Goal: Information Seeking & Learning: Check status

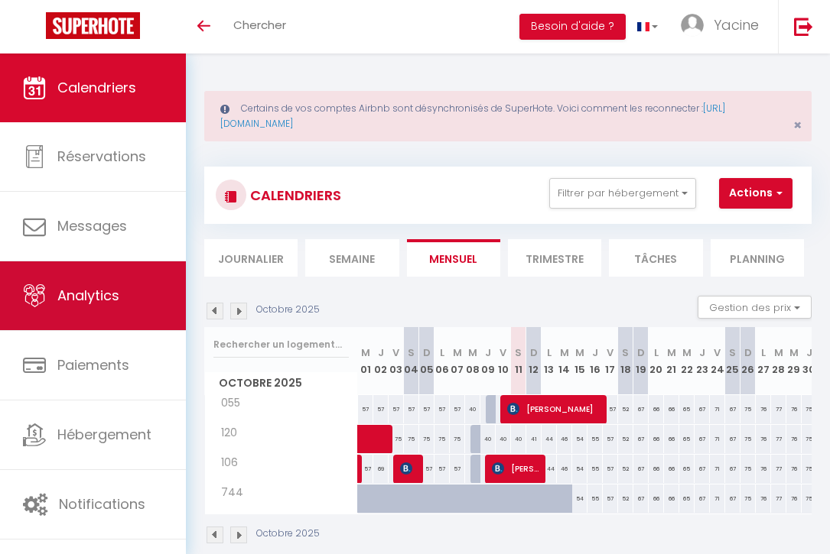
click at [109, 307] on link "Analytics" at bounding box center [93, 295] width 186 height 69
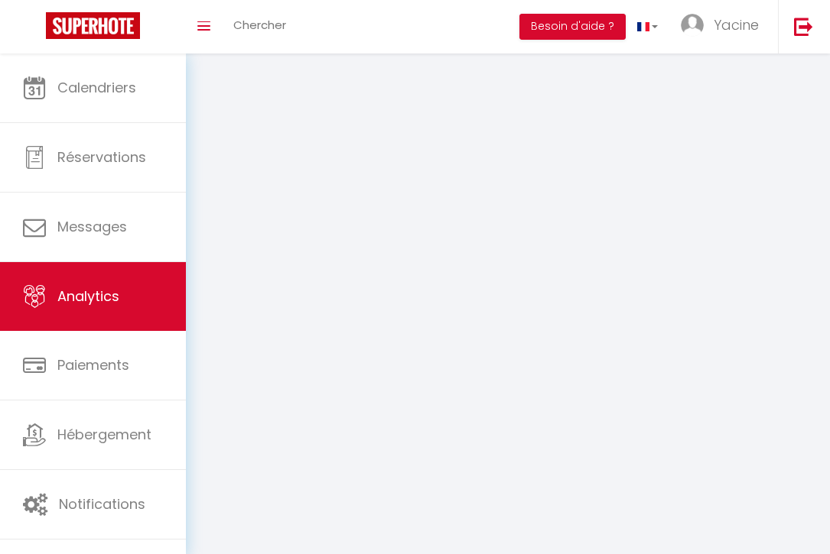
select select "2025"
select select "10"
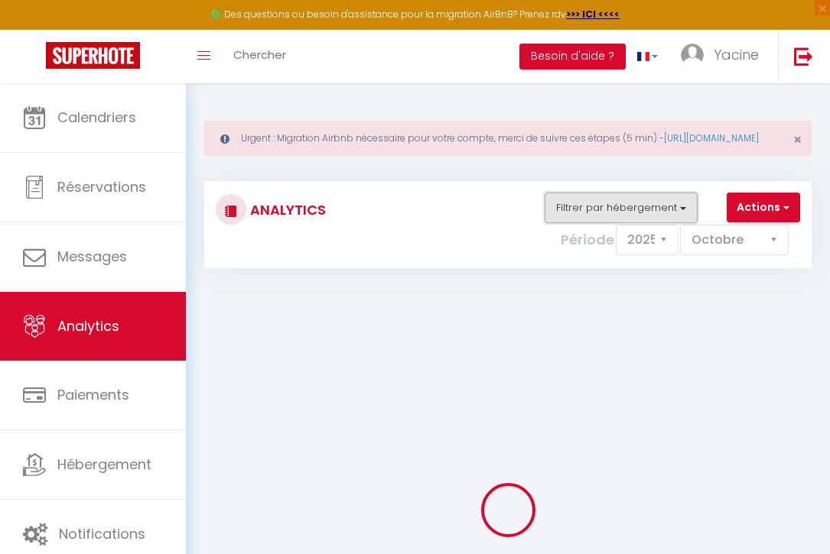
click at [650, 223] on button "Filtrer par hébergement" at bounding box center [620, 208] width 153 height 31
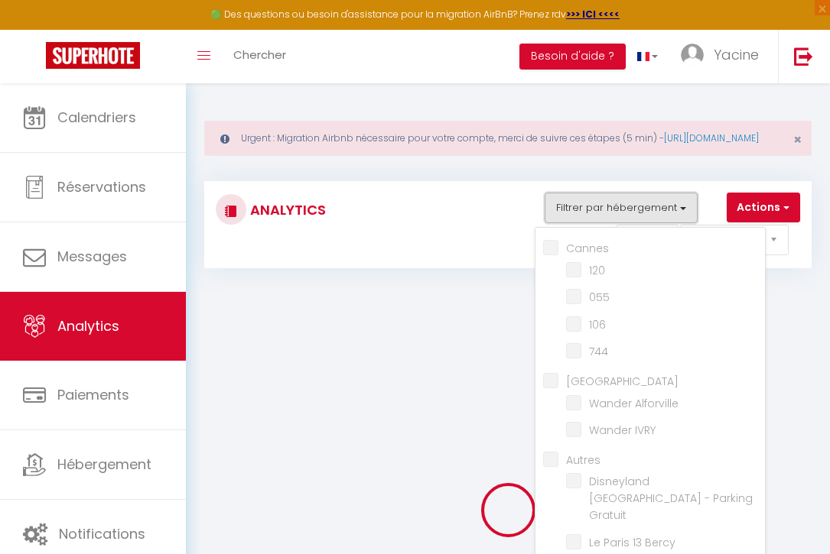
checkbox input "false"
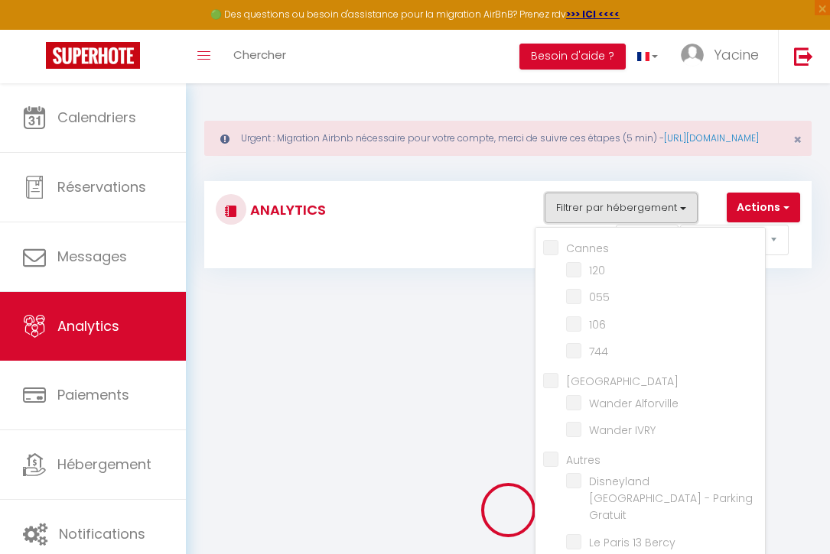
checkbox input "false"
checkbox Alforville "false"
checkbox IVRY "false"
checkbox input "false"
checkbox Gratuit "false"
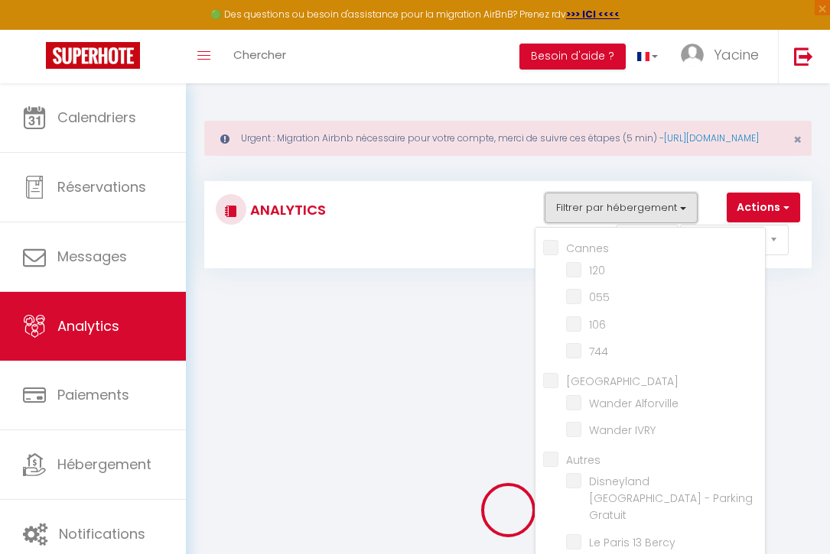
checkbox Bercy "false"
checkbox bderoom "false"
checkbox main "false"
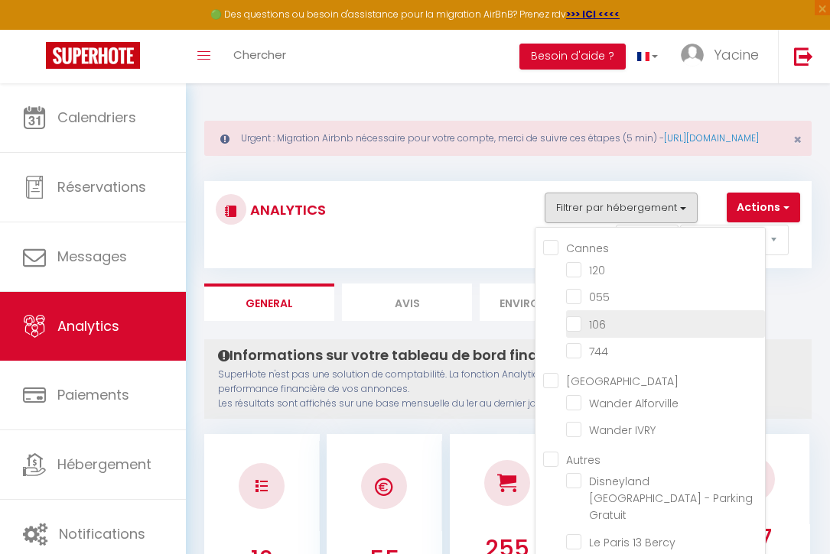
click at [585, 330] on input "checkbox" at bounding box center [665, 322] width 199 height 15
checkbox input "true"
checkbox input "false"
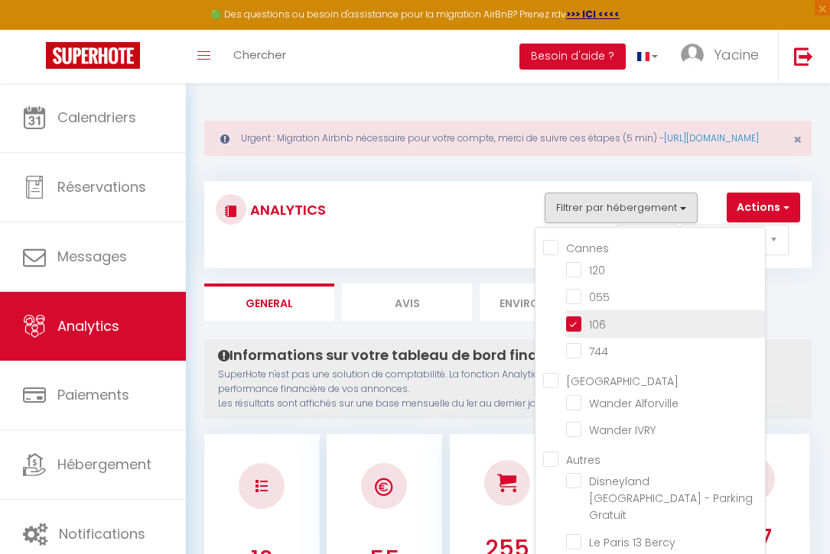
checkbox Alforville "false"
checkbox IVRY "false"
checkbox Gratuit "false"
checkbox Bercy "false"
checkbox bderoom "false"
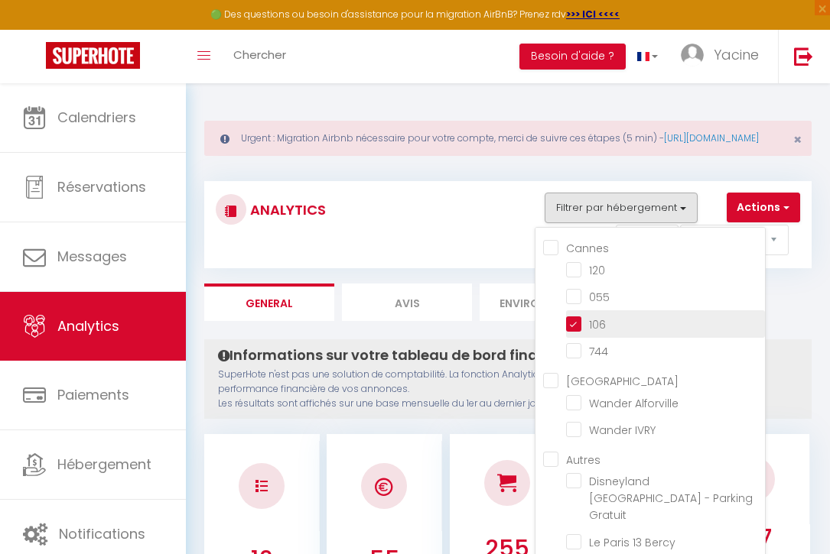
checkbox main "false"
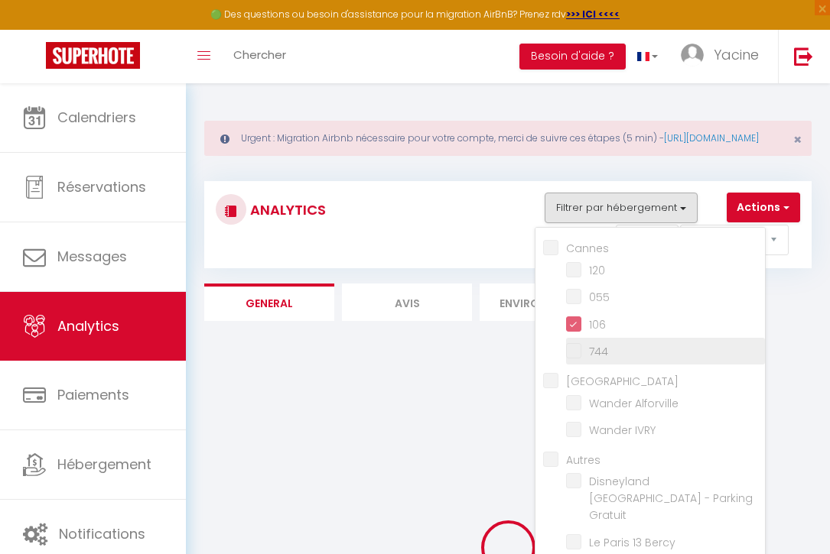
checkbox input "false"
checkbox Alforville "false"
checkbox IVRY "false"
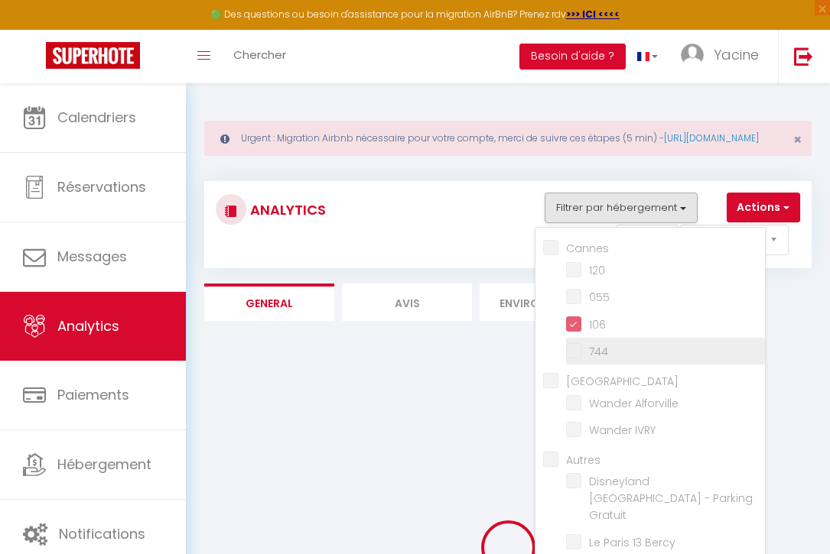
checkbox Gratuit "false"
checkbox Bercy "false"
checkbox bderoom "false"
checkbox main "false"
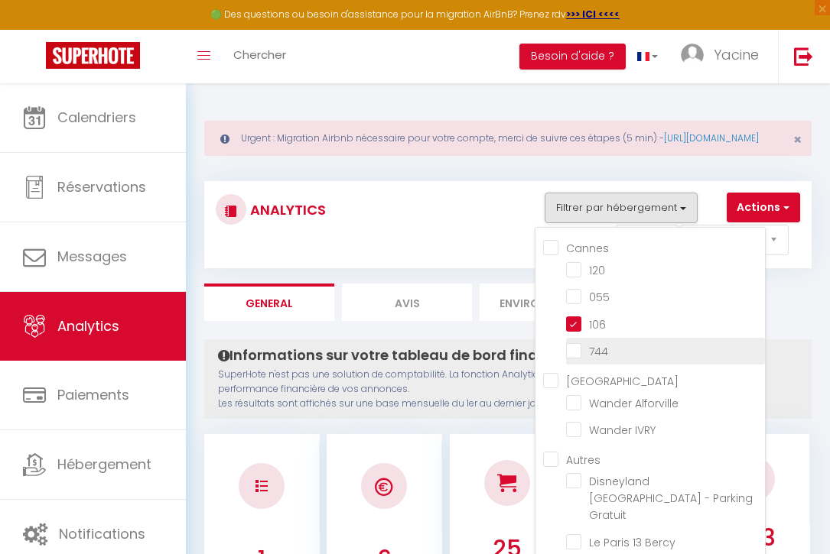
click at [593, 359] on span "744" at bounding box center [598, 351] width 19 height 15
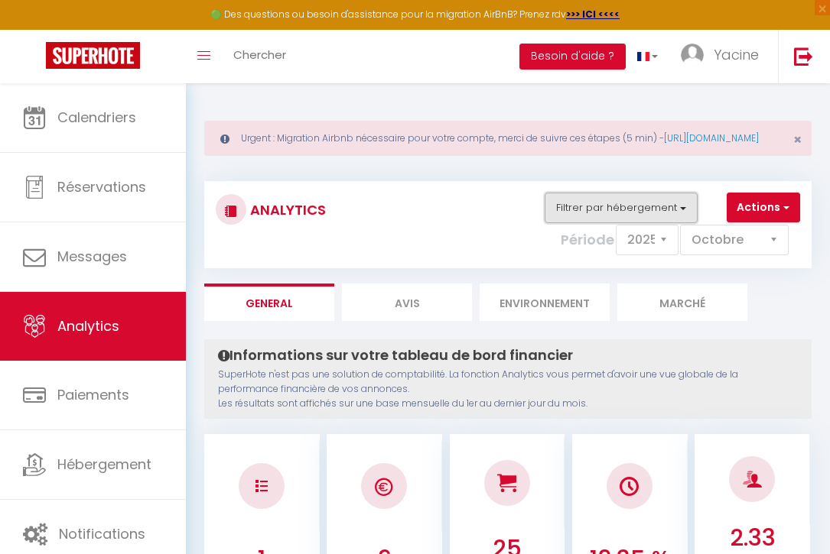
click at [665, 217] on button "Filtrer par hébergement" at bounding box center [620, 208] width 153 height 31
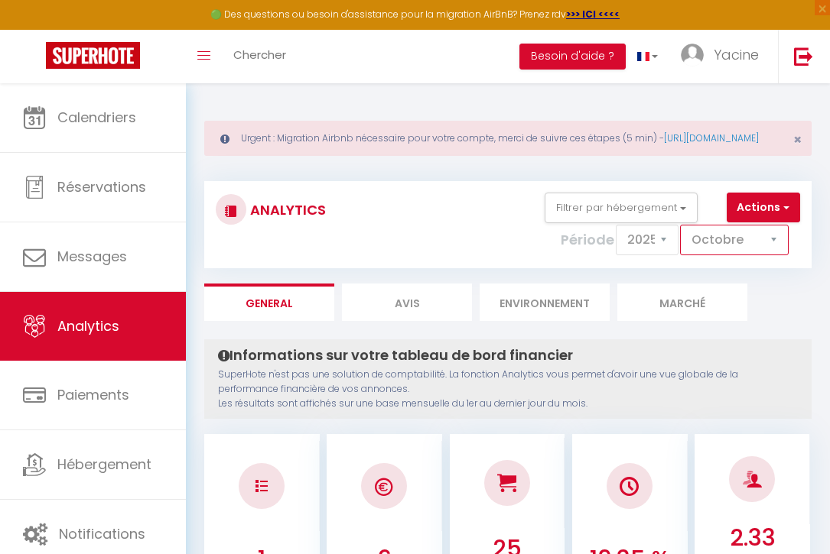
click at [713, 255] on select "[PERSON_NAME] Mars Avril Mai Juin Juillet Août Septembre Octobre Novembre Décem…" at bounding box center [734, 240] width 109 height 31
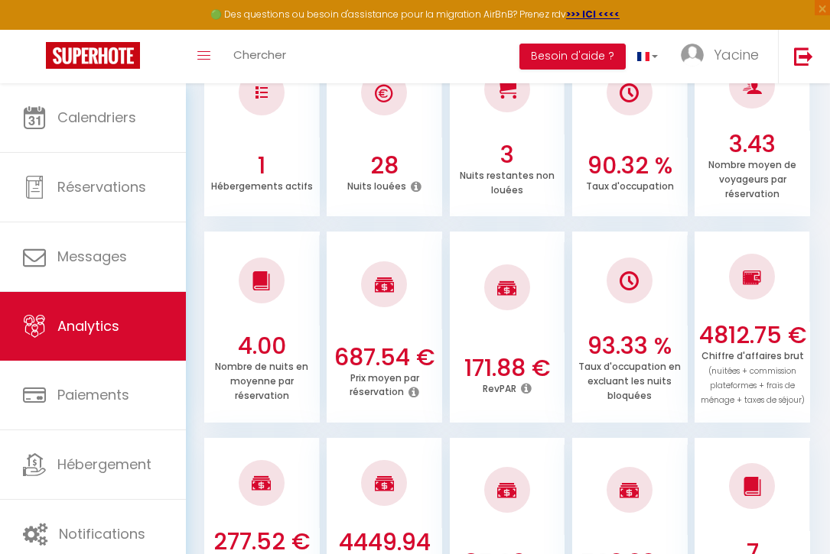
scroll to position [399, 0]
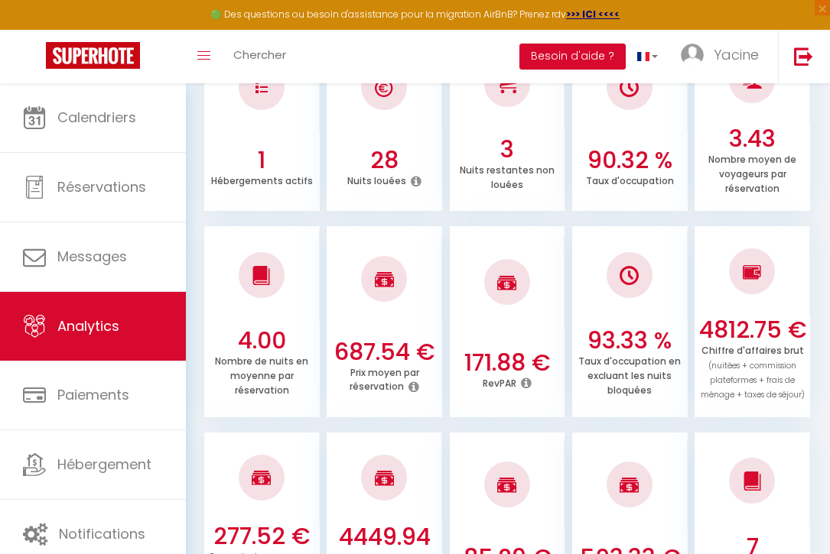
click at [526, 389] on icon at bounding box center [526, 383] width 11 height 12
click at [528, 389] on icon at bounding box center [526, 383] width 11 height 12
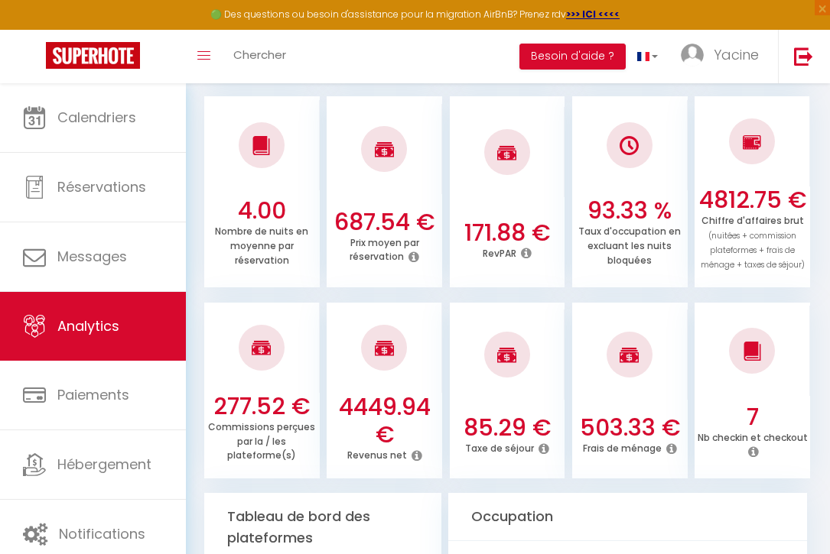
scroll to position [530, 0]
click at [418, 461] on icon at bounding box center [416, 455] width 11 height 12
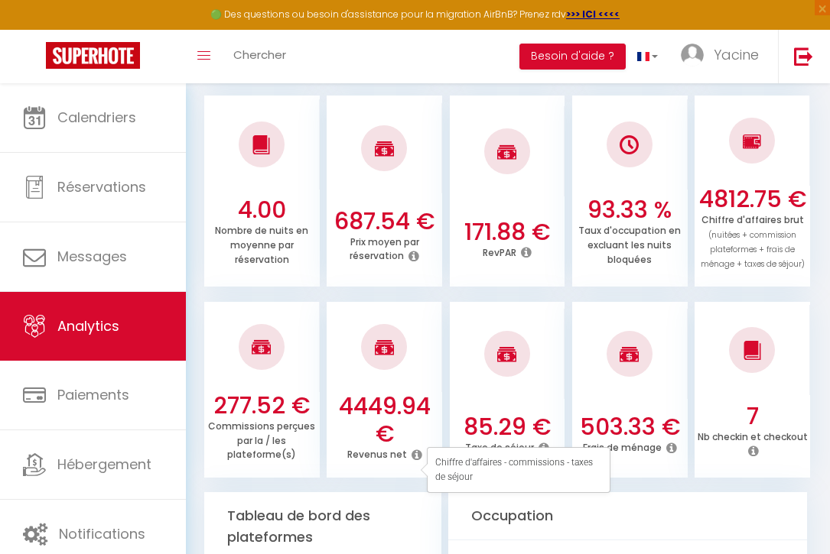
click at [422, 443] on h3 "4449.94 €" at bounding box center [383, 420] width 115 height 55
click at [541, 454] on icon at bounding box center [543, 448] width 11 height 12
click at [592, 427] on h3 "503.33 €" at bounding box center [629, 428] width 115 height 28
click at [670, 454] on icon at bounding box center [671, 448] width 11 height 12
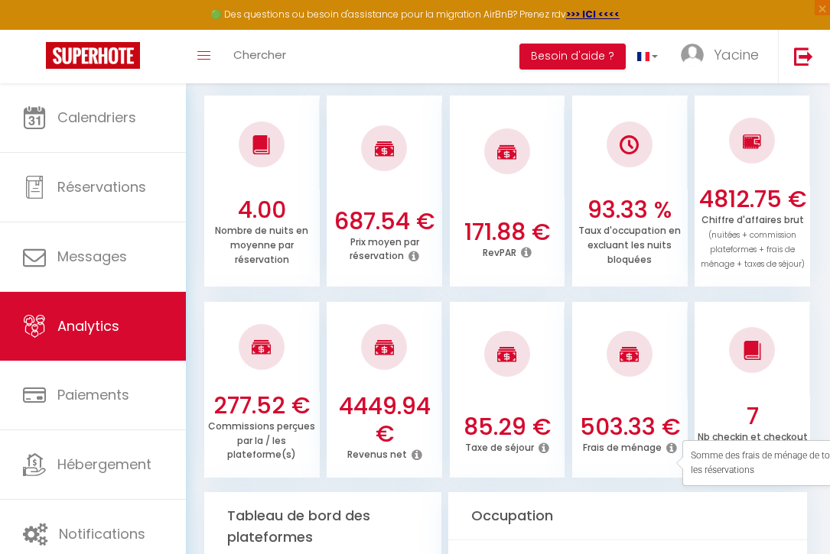
click at [652, 440] on h3 "503.33 €" at bounding box center [629, 428] width 115 height 28
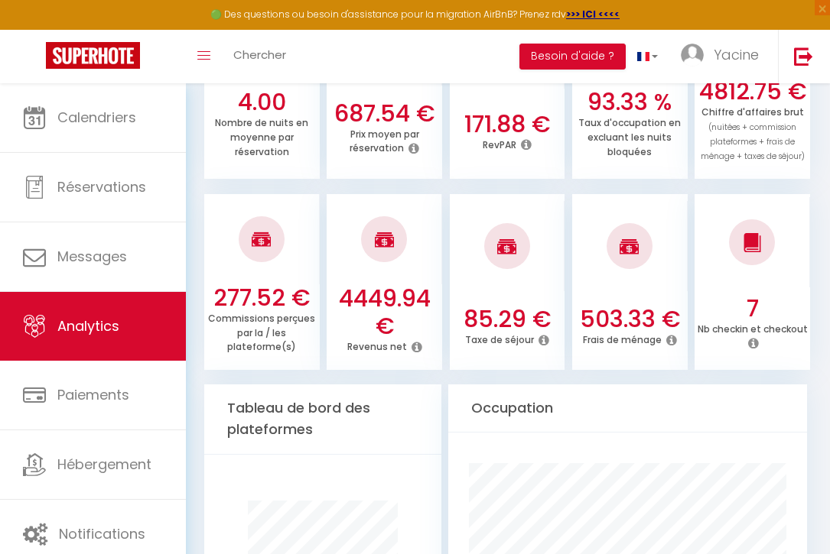
scroll to position [625, 0]
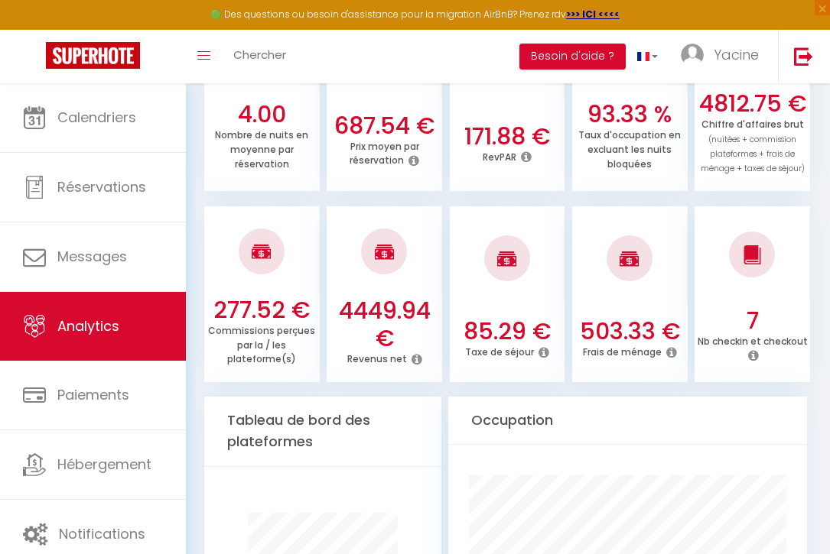
click at [416, 365] on icon at bounding box center [416, 359] width 11 height 12
click at [412, 339] on h3 "4449.94 €" at bounding box center [383, 324] width 115 height 55
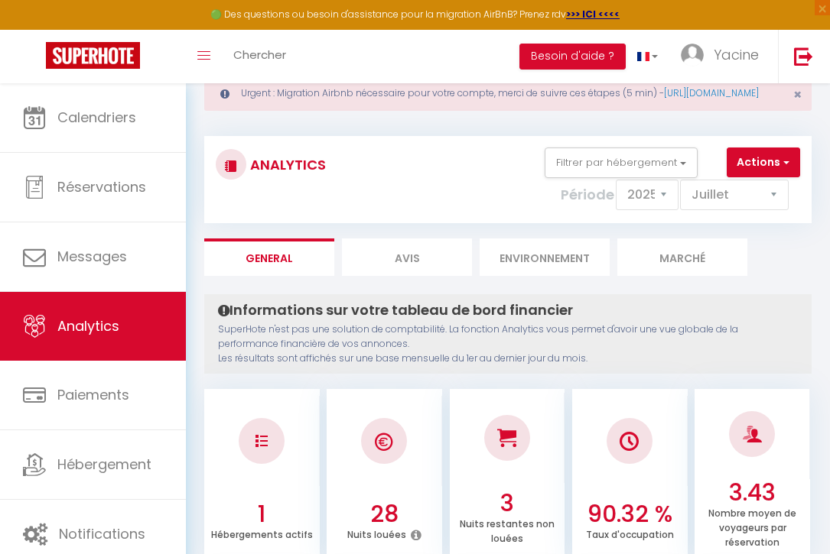
scroll to position [0, 0]
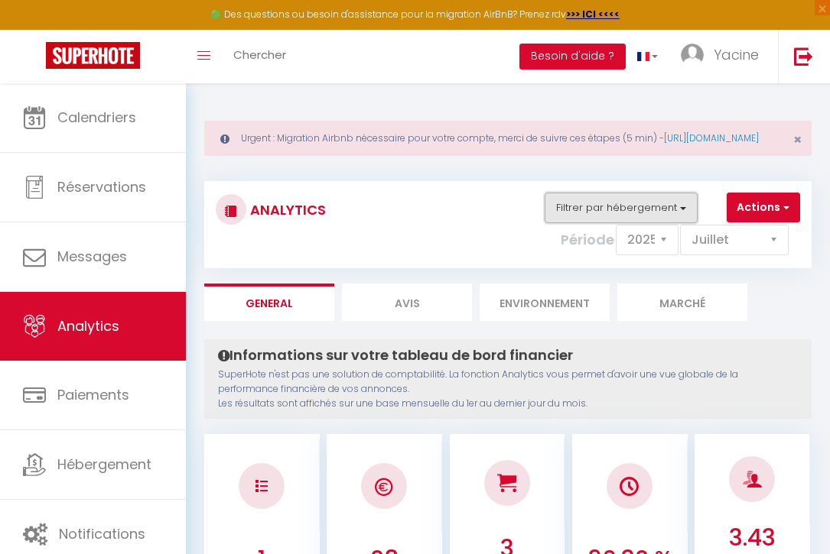
click at [671, 220] on button "Filtrer par hébergement" at bounding box center [620, 208] width 153 height 31
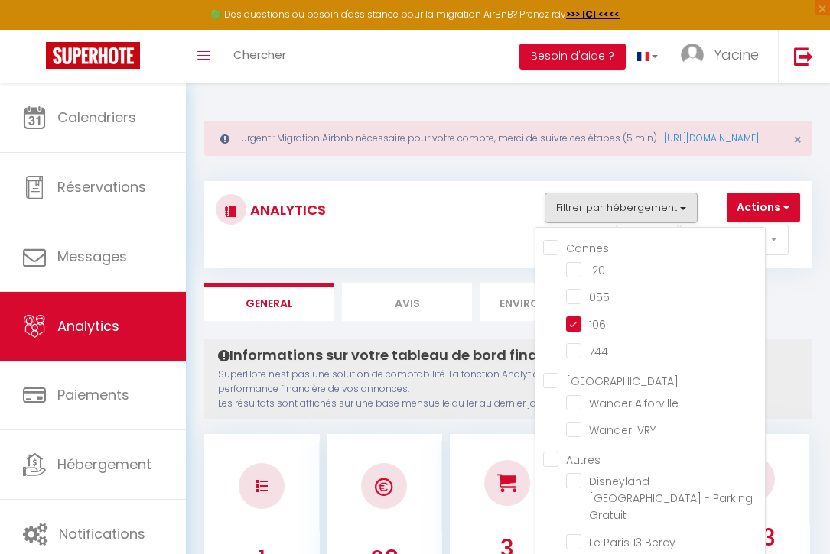
click at [668, 197] on div "Analytics Actions Génération SuperConciergerie Génération SuperAnalyzer Générat…" at bounding box center [507, 224] width 607 height 87
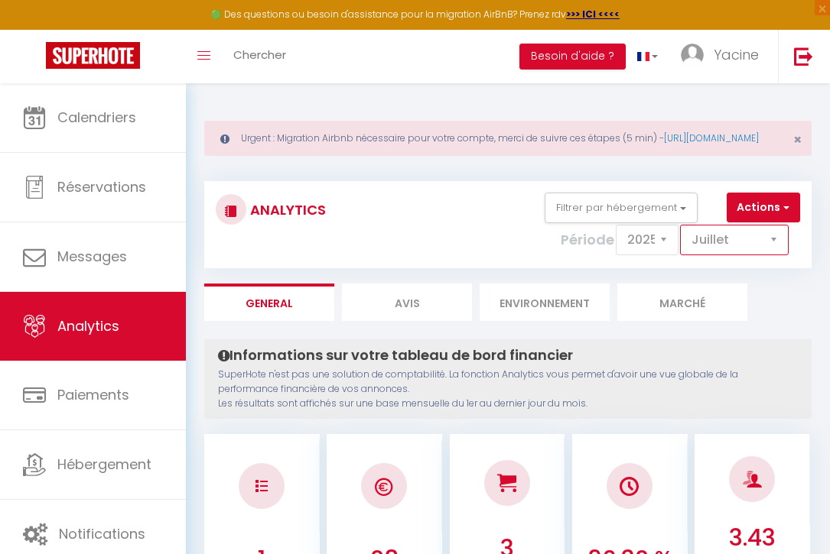
click at [723, 255] on select "[PERSON_NAME] Mars Avril Mai Juin Juillet Août Septembre Octobre Novembre Décem…" at bounding box center [734, 240] width 109 height 31
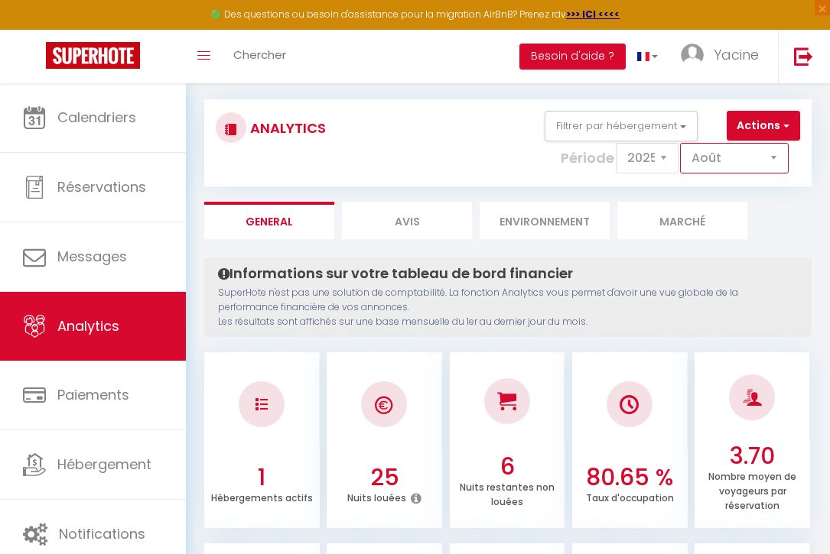
scroll to position [68, 0]
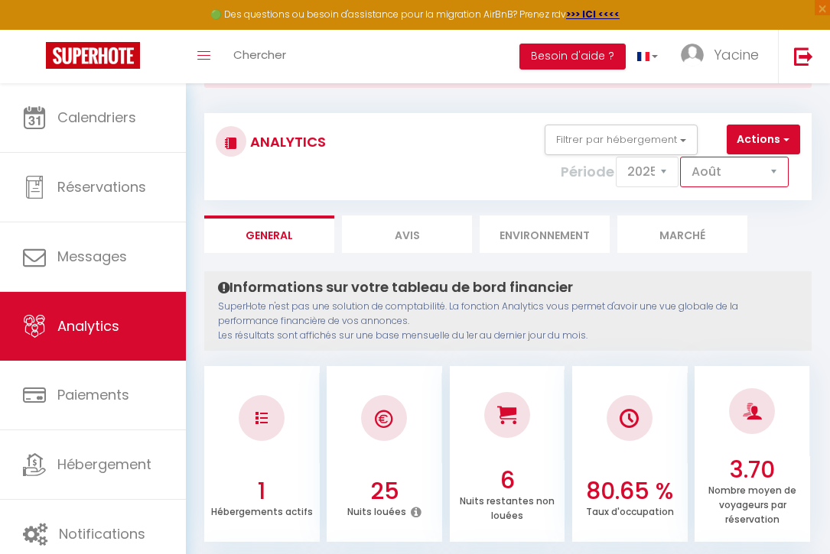
click at [736, 174] on select "[PERSON_NAME] Mars Avril Mai Juin Juillet Août Septembre Octobre Novembre Décem…" at bounding box center [734, 172] width 109 height 31
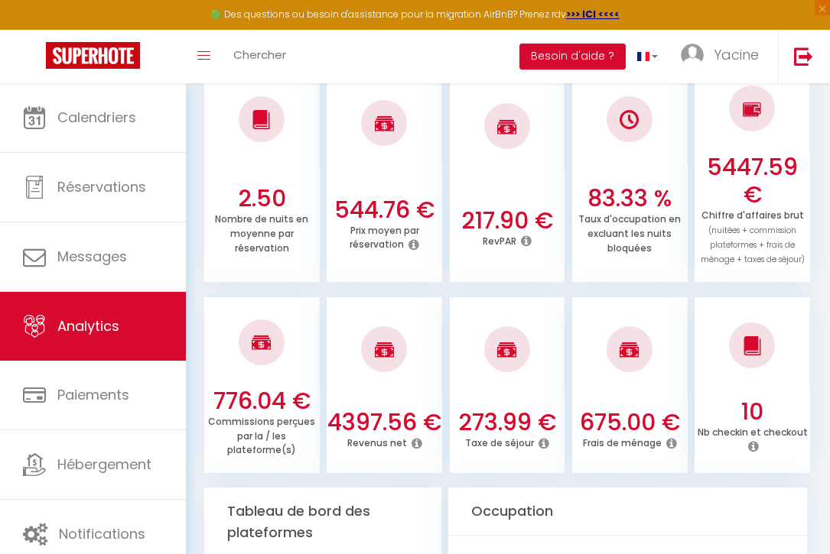
scroll to position [567, 0]
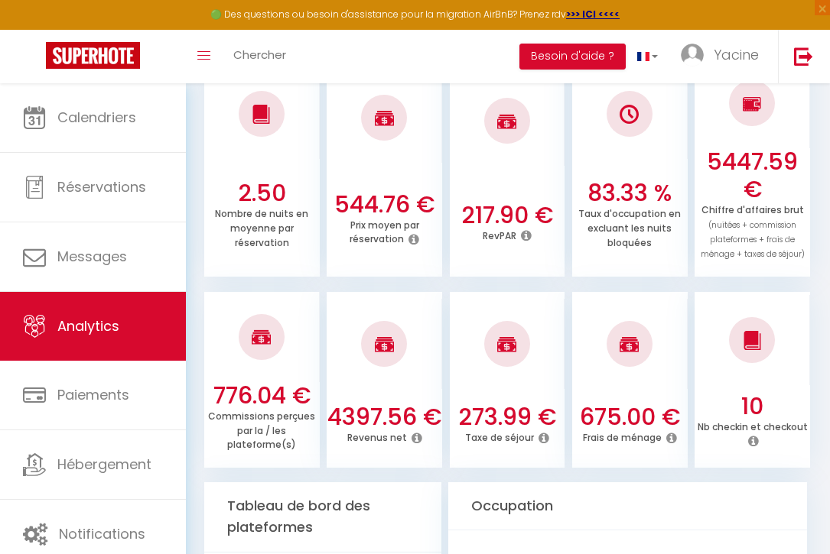
click at [419, 444] on icon at bounding box center [416, 438] width 11 height 12
click at [370, 424] on h3 "4397.56 €" at bounding box center [383, 418] width 115 height 28
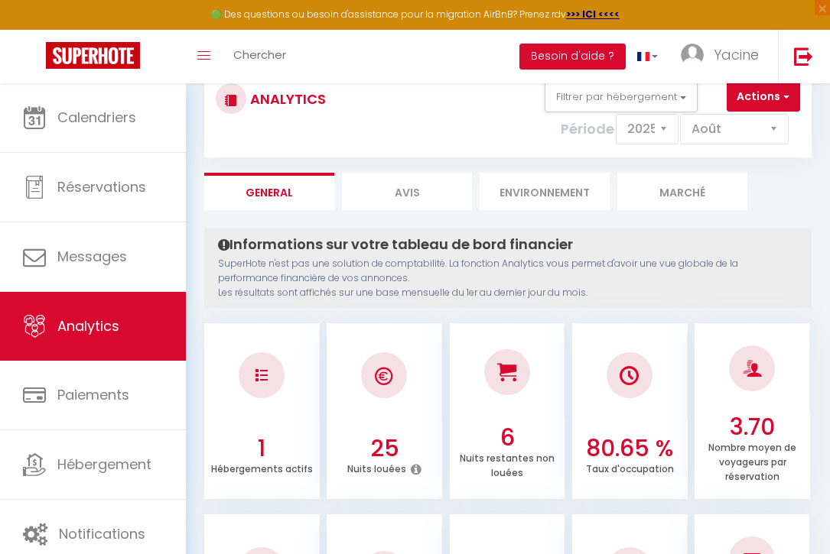
scroll to position [102, 0]
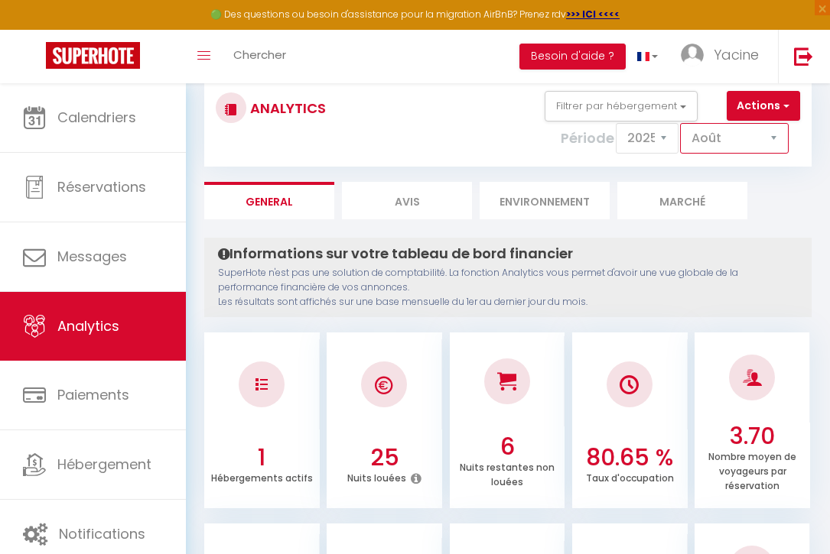
click at [706, 154] on select "[PERSON_NAME] Mars Avril Mai Juin Juillet Août Septembre Octobre Novembre Décem…" at bounding box center [734, 138] width 109 height 31
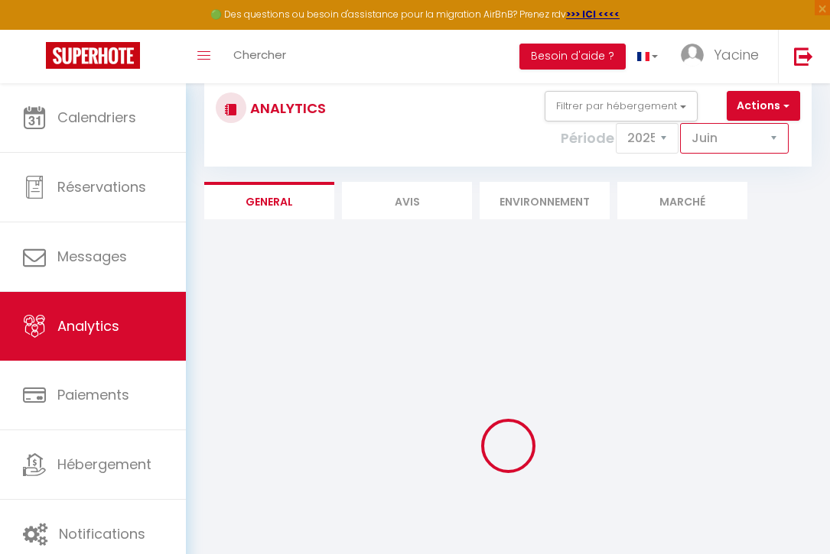
click at [717, 154] on select "[PERSON_NAME] Mars Avril Mai Juin Juillet Août Septembre Octobre Novembre Décem…" at bounding box center [734, 138] width 109 height 31
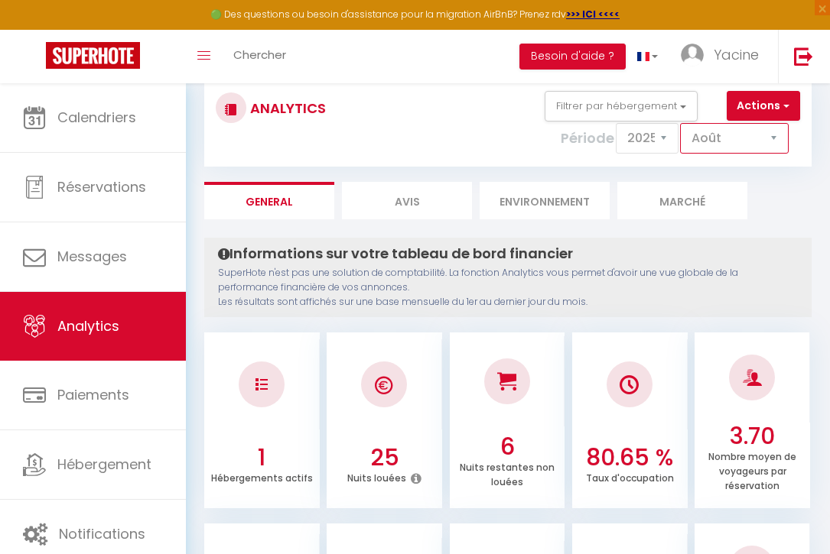
click at [706, 154] on select "[PERSON_NAME] Mars Avril Mai Juin Juillet Août Septembre Octobre Novembre Décem…" at bounding box center [734, 138] width 109 height 31
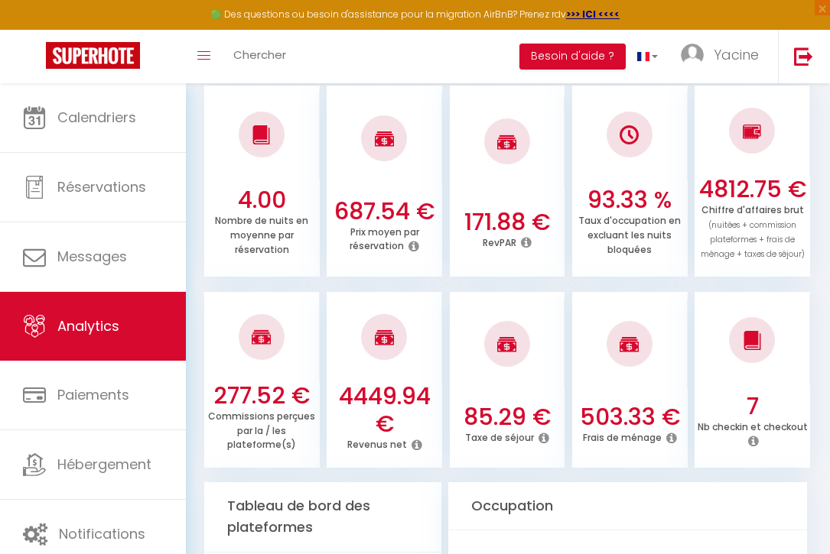
scroll to position [550, 0]
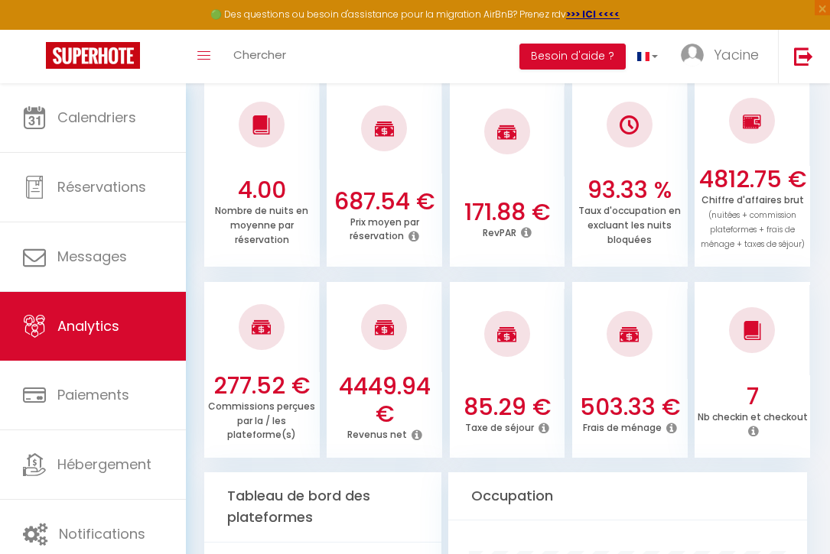
click at [424, 443] on div "Revenus net" at bounding box center [383, 435] width 115 height 15
click at [417, 441] on icon at bounding box center [416, 435] width 11 height 12
drag, startPoint x: 713, startPoint y: 232, endPoint x: 811, endPoint y: 270, distance: 105.1
click at [415, 441] on icon at bounding box center [416, 435] width 11 height 12
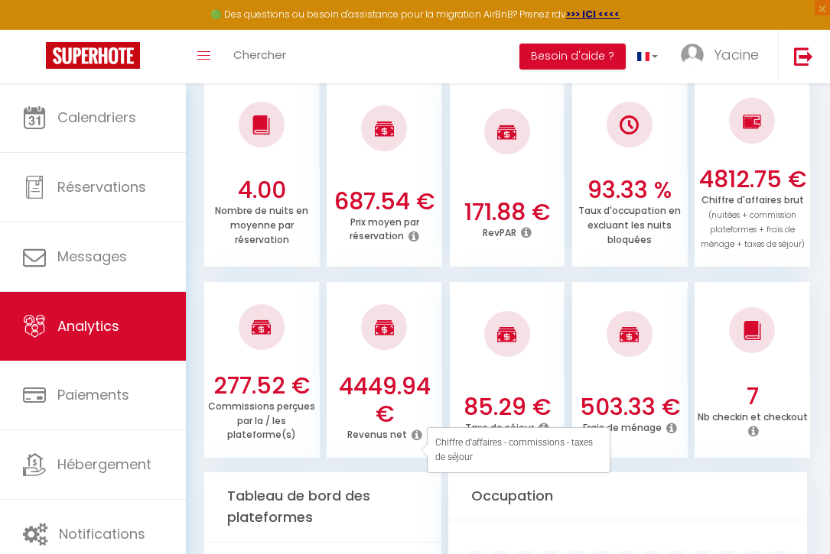
click at [404, 395] on h3 "4449.94 €" at bounding box center [383, 400] width 115 height 55
click at [671, 434] on icon at bounding box center [671, 428] width 11 height 12
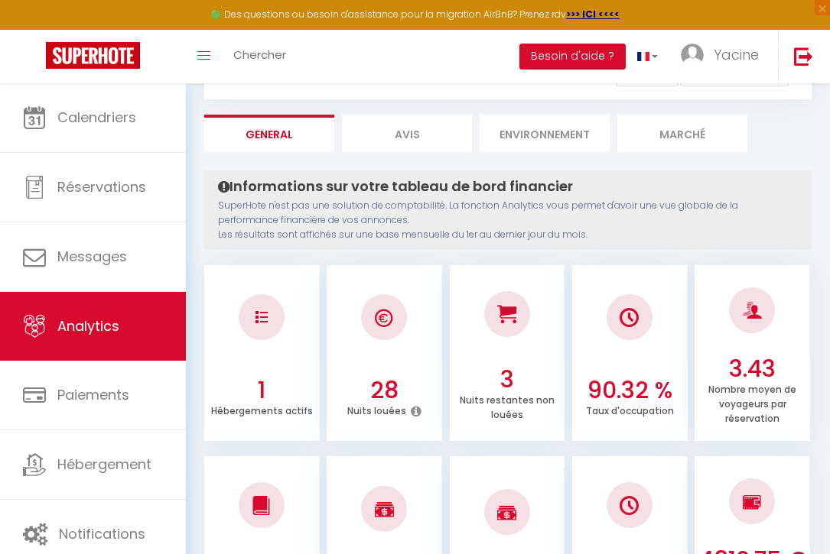
scroll to position [117, 0]
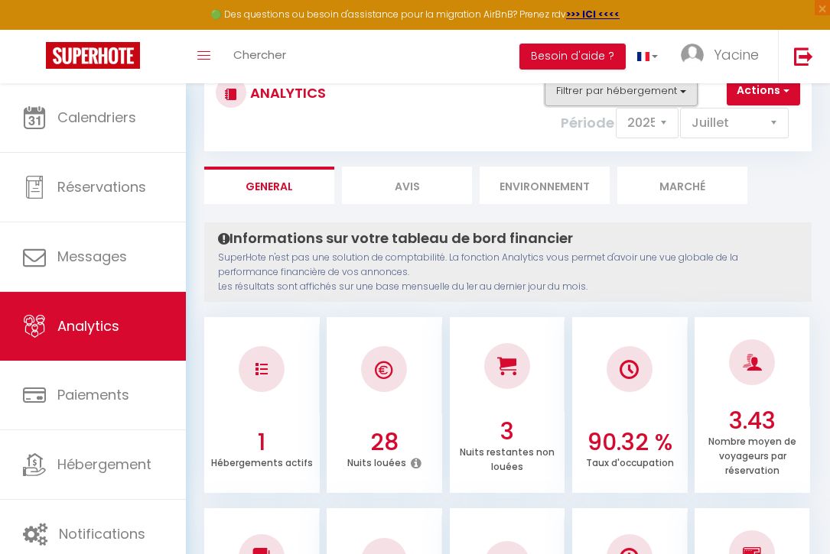
click at [689, 106] on button "Filtrer par hébergement" at bounding box center [620, 91] width 153 height 31
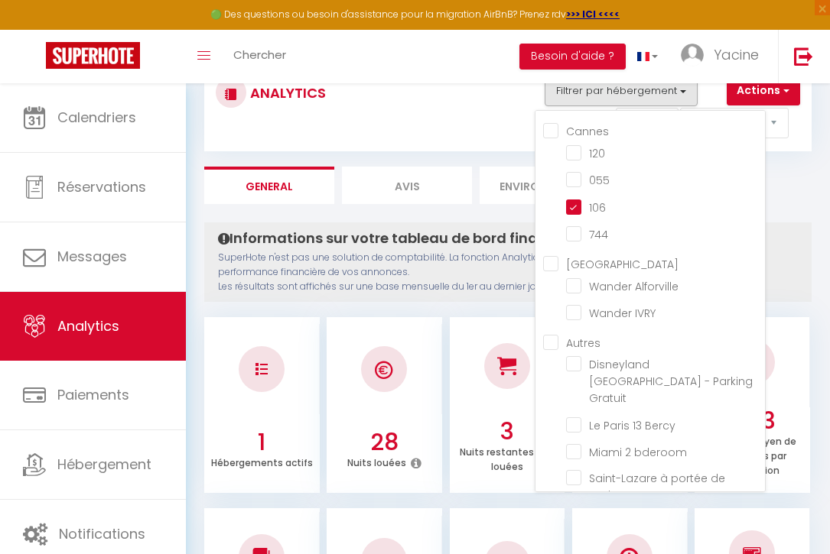
click at [485, 100] on div "Actions Génération SuperConciergerie Génération SuperAnalyzer Génération SuperE…" at bounding box center [559, 108] width 504 height 64
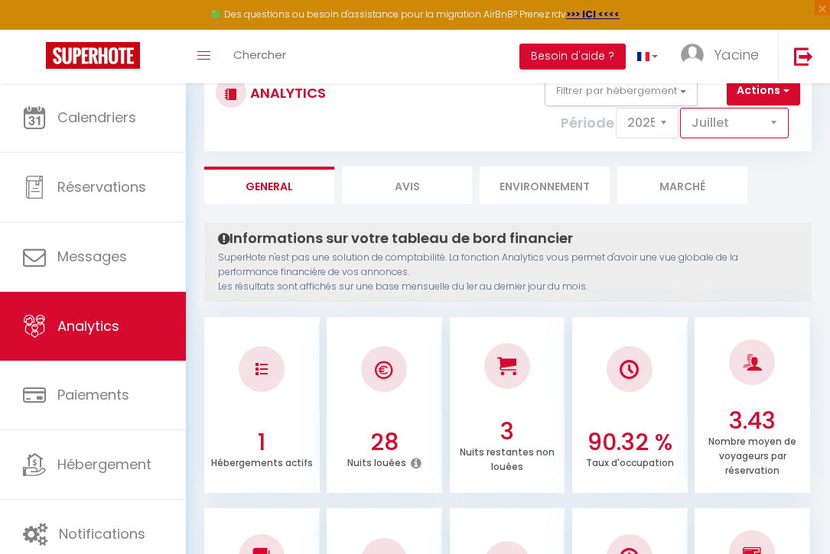
click at [728, 138] on select "[PERSON_NAME] Mars Avril Mai Juin Juillet Août Septembre Octobre Novembre Décem…" at bounding box center [734, 123] width 109 height 31
select select "9"
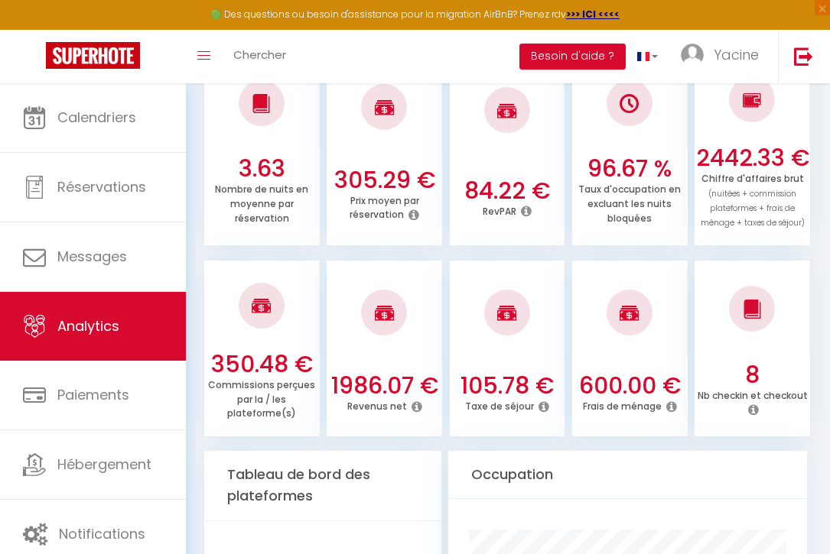
scroll to position [572, 0]
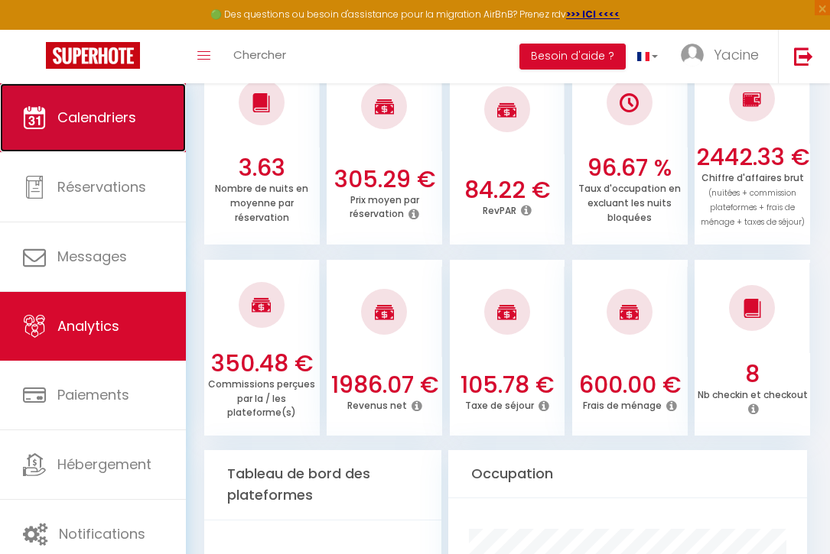
click at [133, 136] on link "Calendriers" at bounding box center [93, 117] width 186 height 69
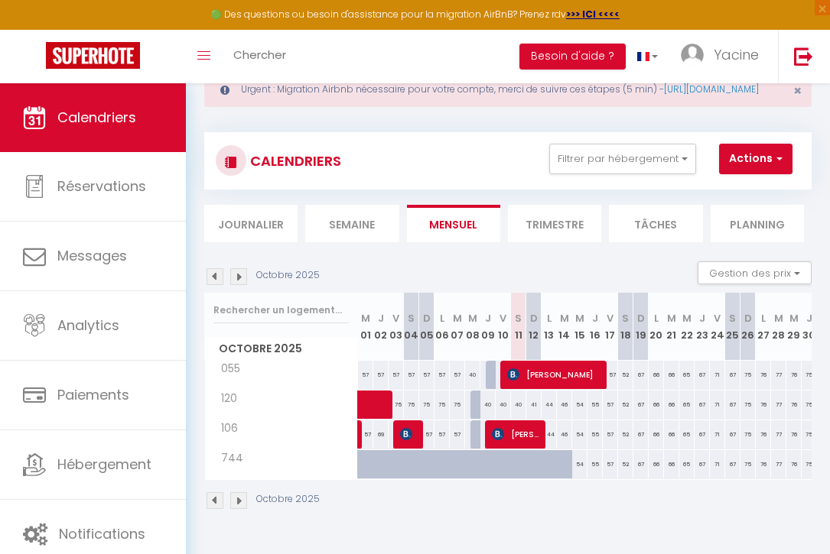
scroll to position [53, 0]
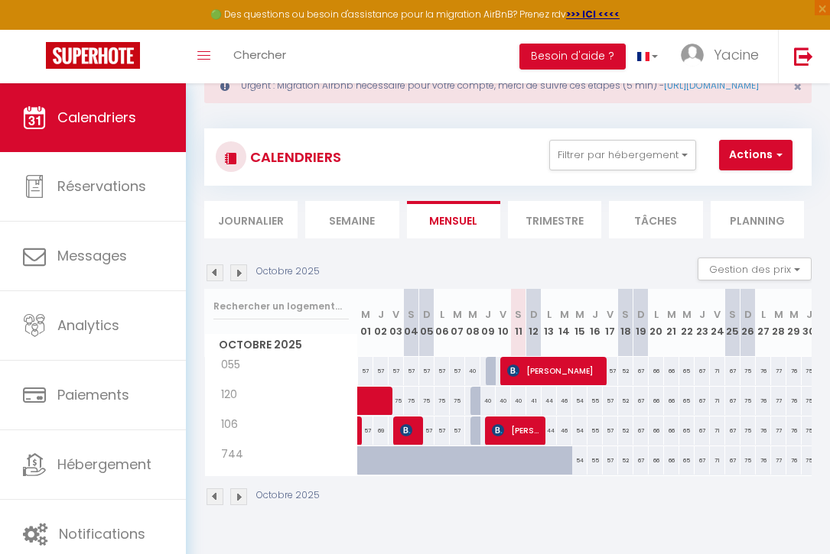
click at [218, 281] on img at bounding box center [214, 273] width 17 height 17
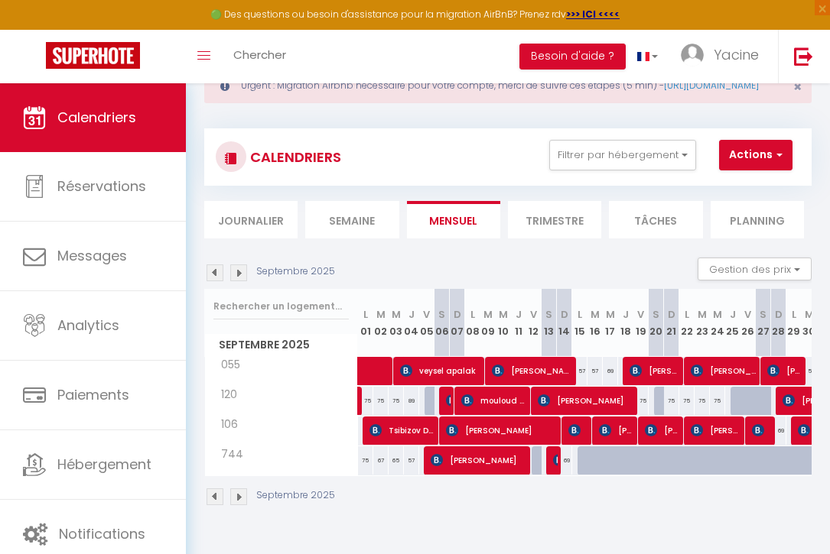
click at [219, 281] on img at bounding box center [214, 273] width 17 height 17
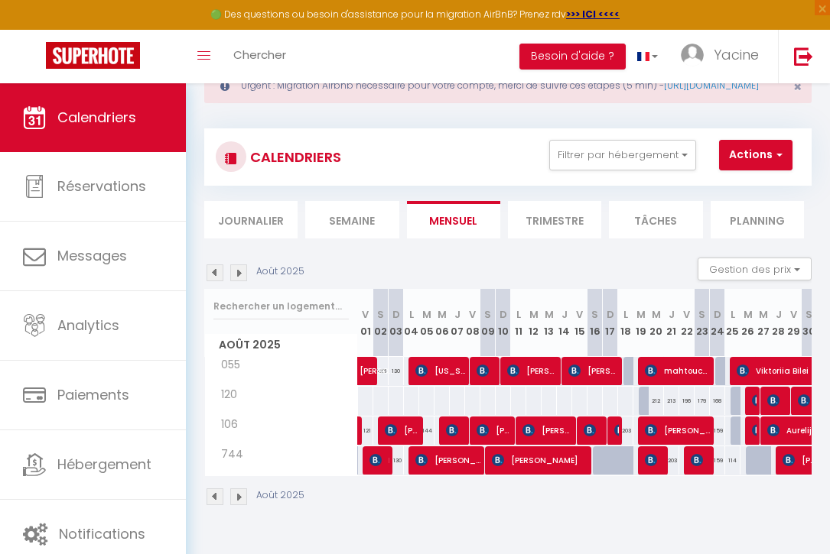
click at [219, 281] on img at bounding box center [214, 273] width 17 height 17
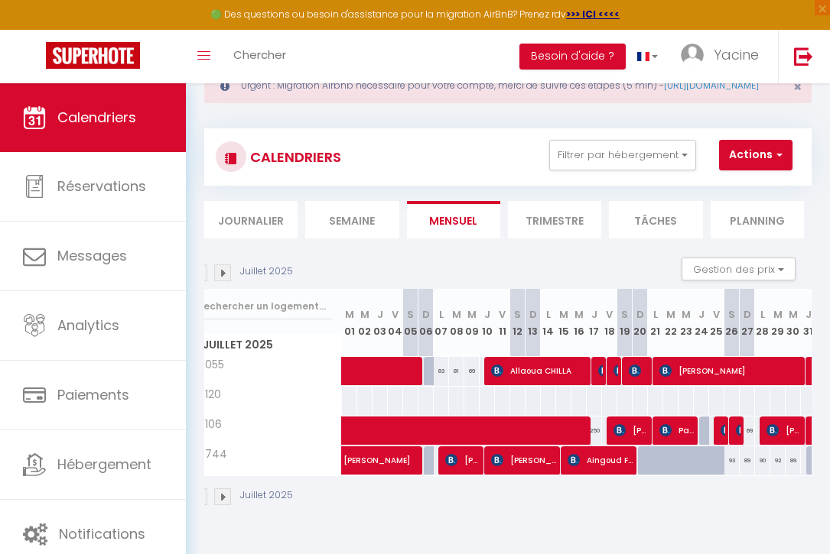
scroll to position [0, 0]
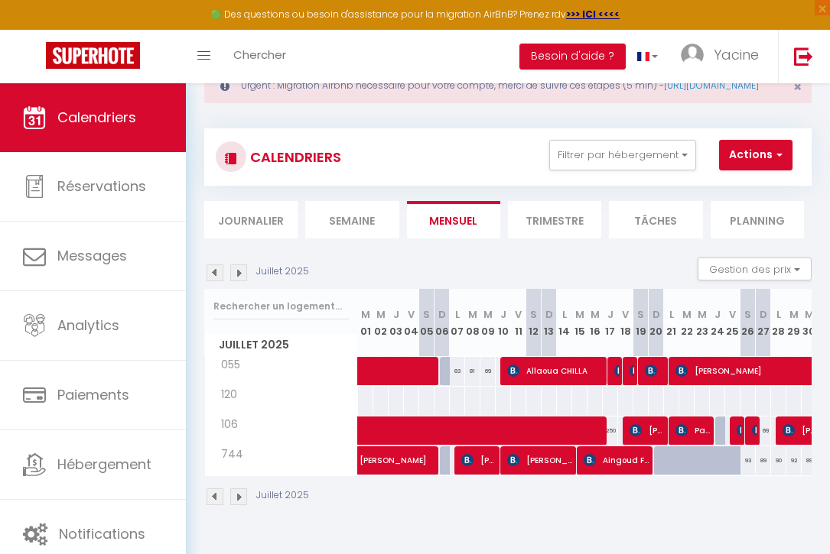
click at [239, 281] on img at bounding box center [238, 273] width 17 height 17
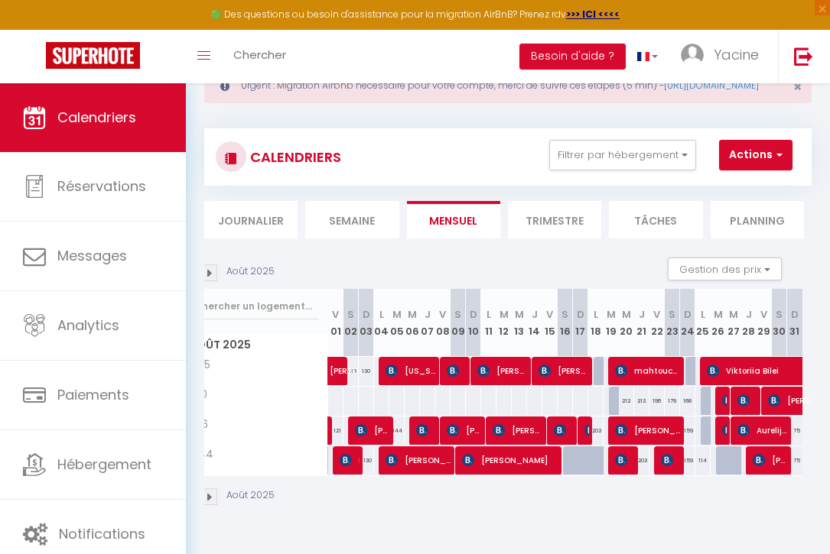
scroll to position [0, 10]
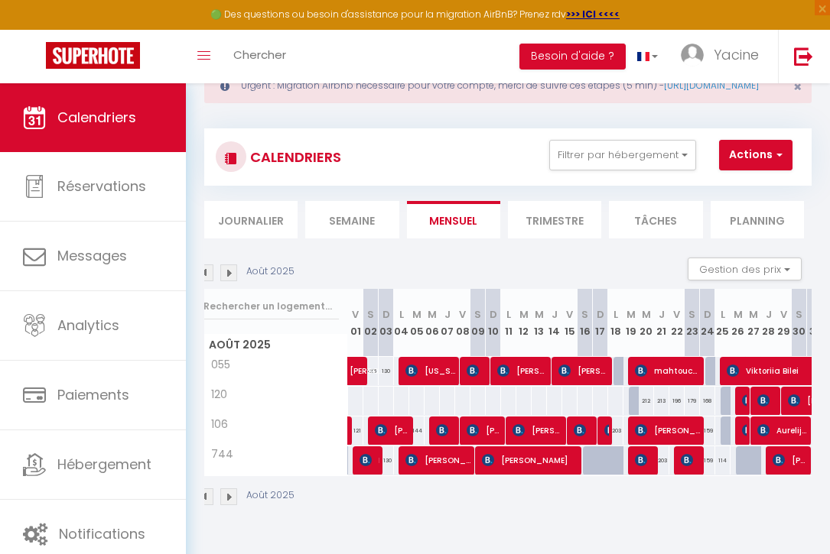
click at [231, 281] on img at bounding box center [228, 273] width 17 height 17
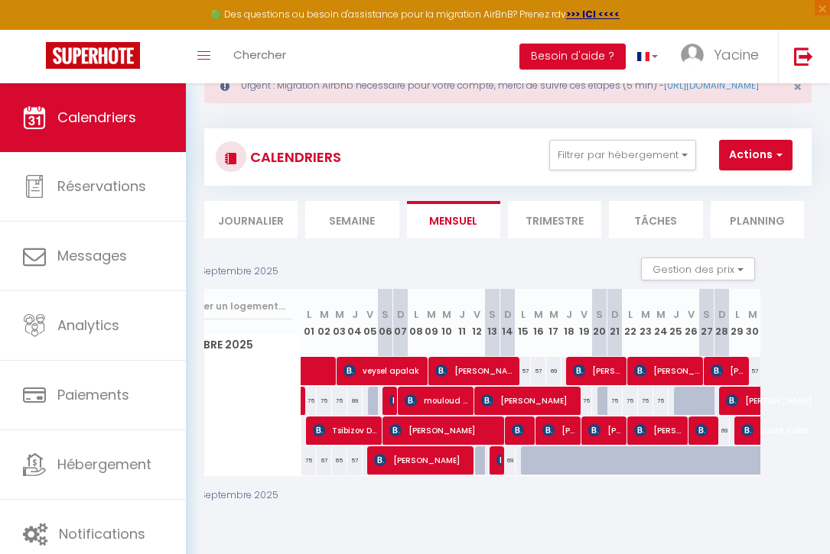
scroll to position [0, 0]
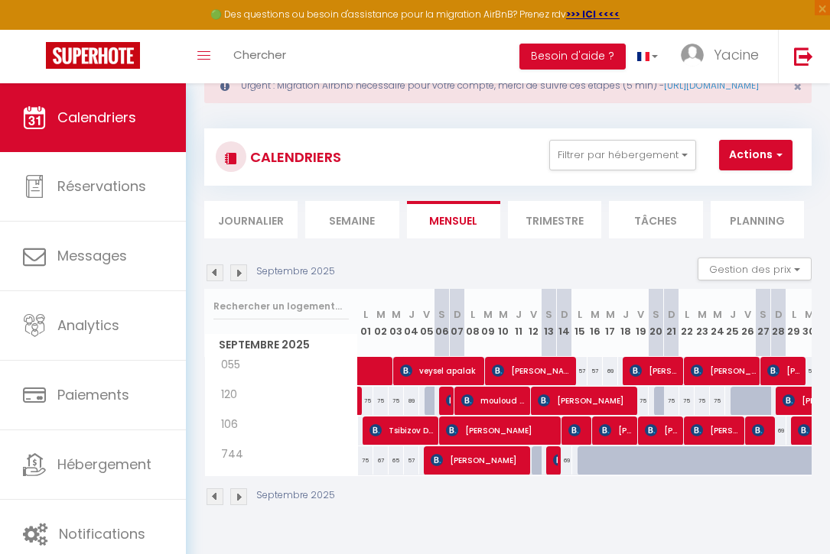
click at [239, 281] on img at bounding box center [238, 273] width 17 height 17
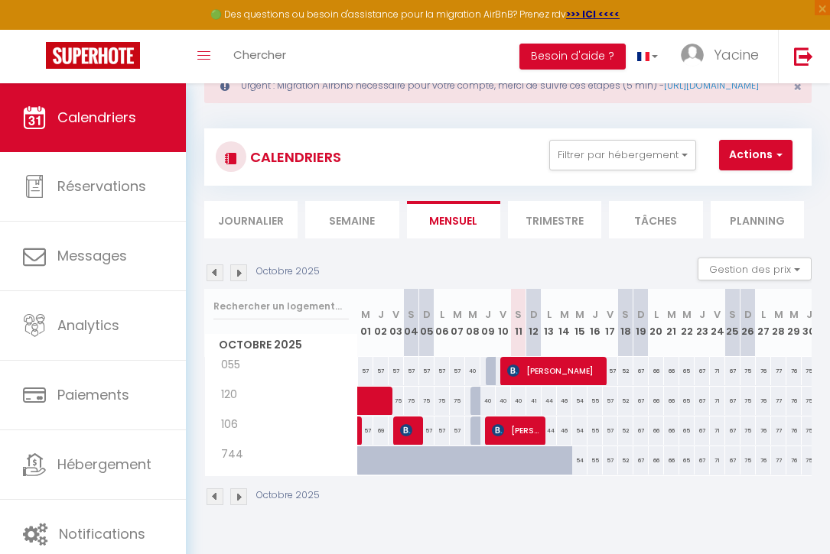
click at [217, 281] on img at bounding box center [214, 273] width 17 height 17
